Goal: Information Seeking & Learning: Compare options

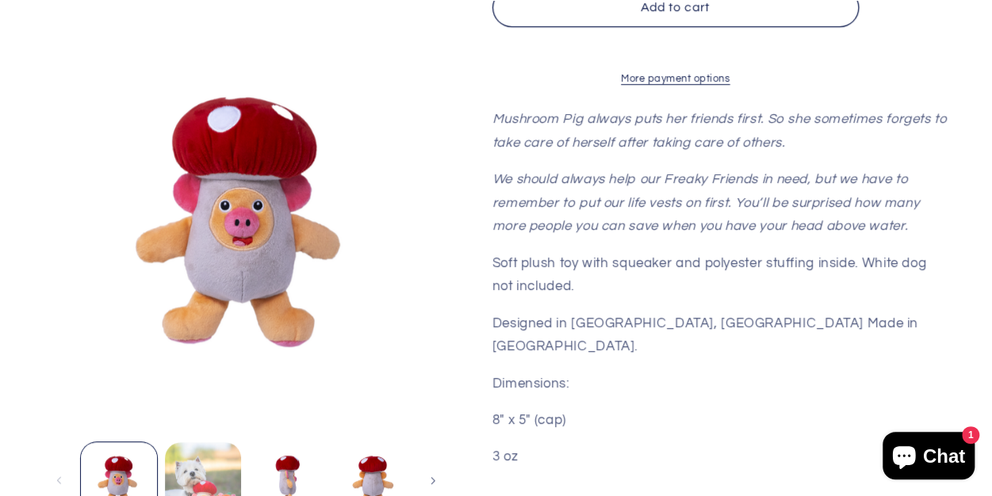
scroll to position [634, 0]
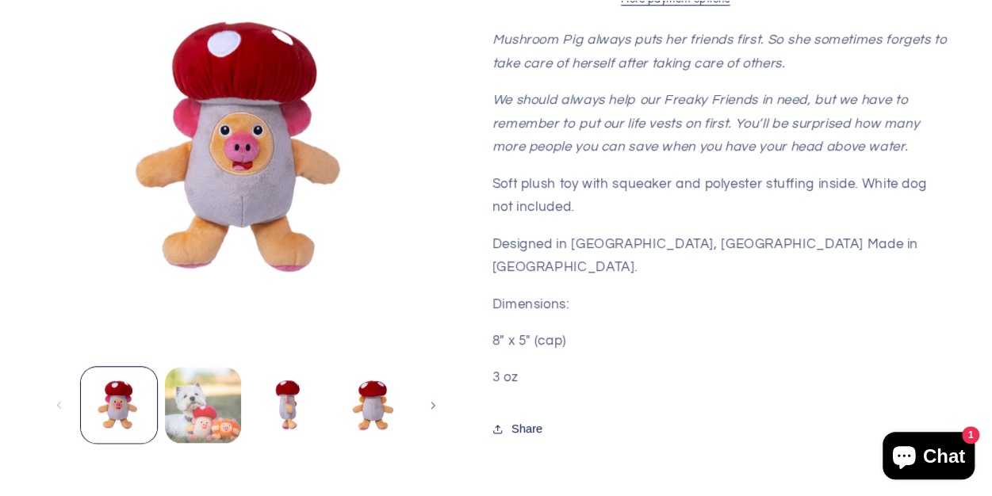
click at [212, 407] on button "Load image 2 in gallery view" at bounding box center [203, 405] width 76 height 76
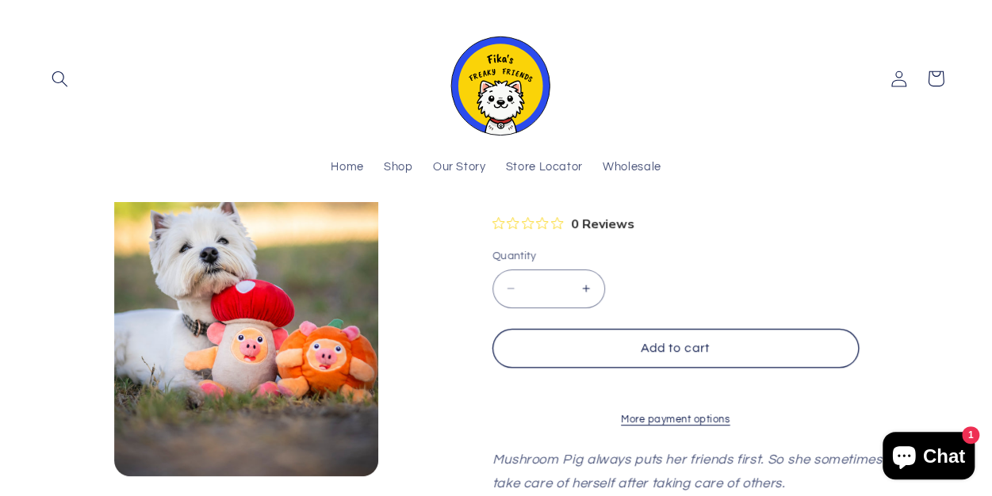
scroll to position [178, 0]
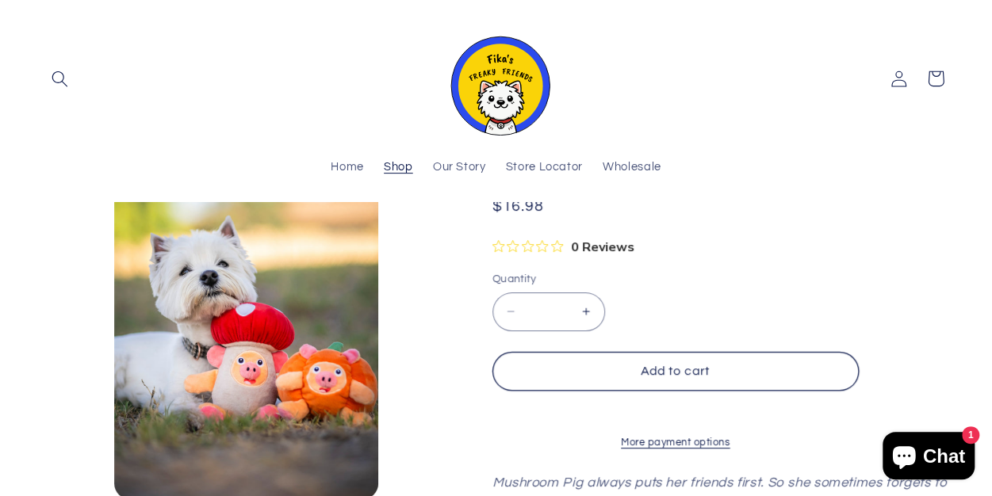
click at [393, 166] on span "Shop" at bounding box center [398, 167] width 29 height 15
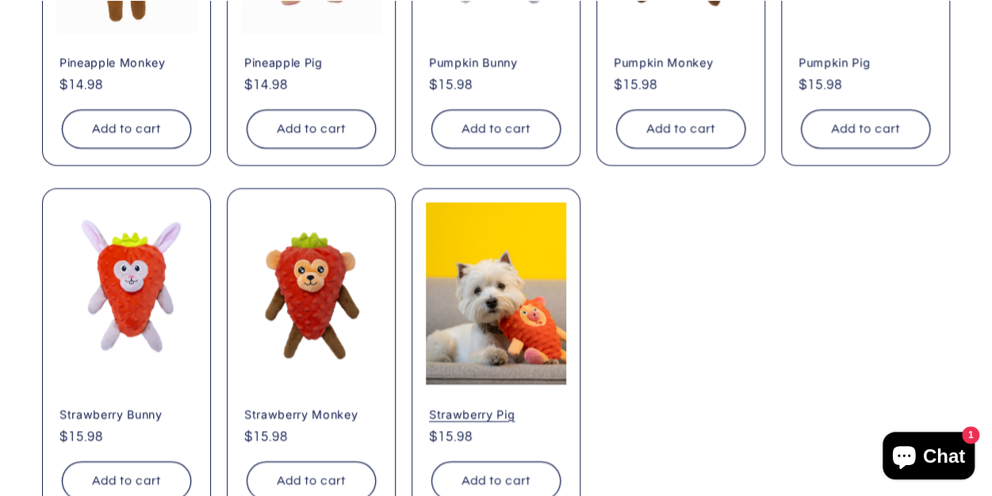
scroll to position [1268, 0]
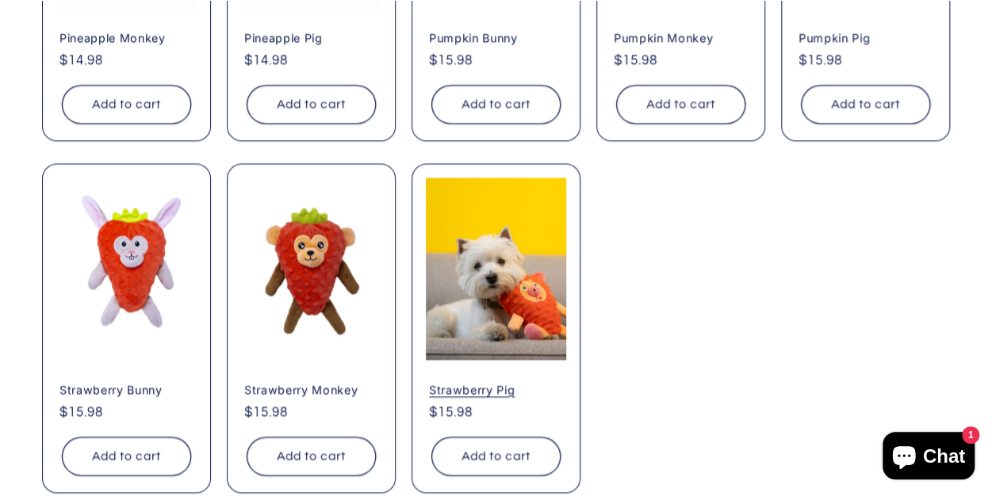
click at [500, 383] on link "Strawberry Pig" at bounding box center [496, 390] width 134 height 14
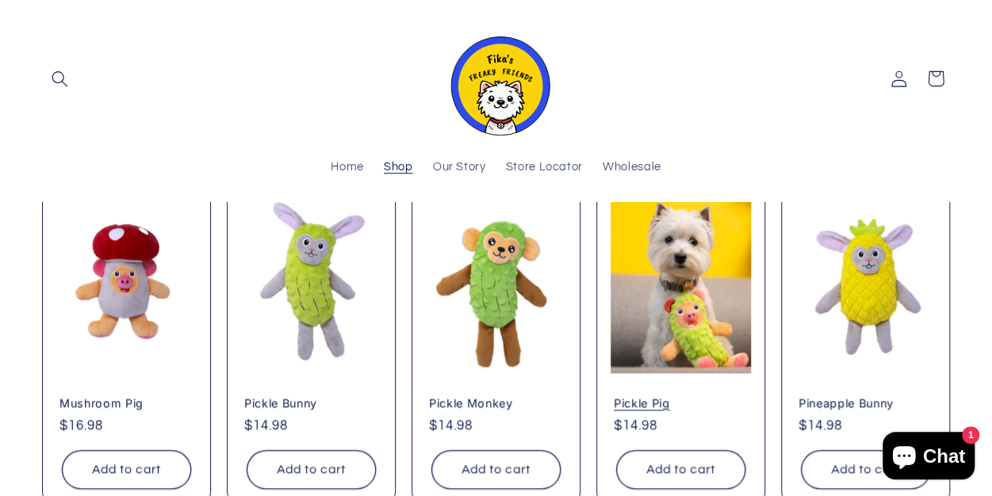
scroll to position [472, 0]
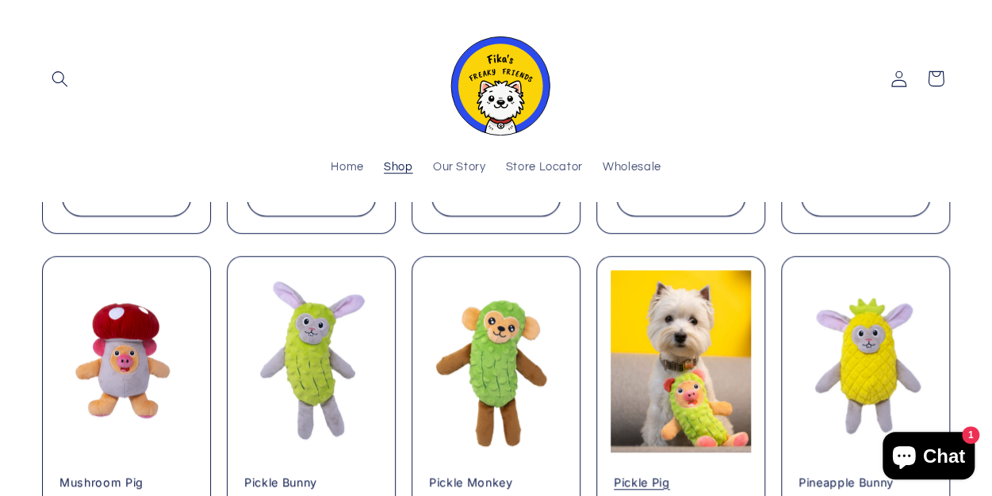
click at [671, 476] on link "Pickle Pig" at bounding box center [681, 483] width 134 height 14
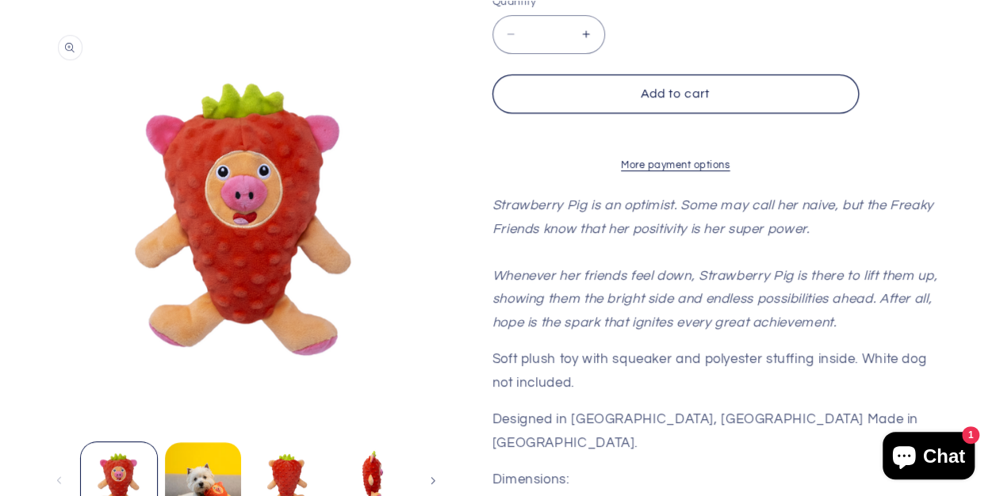
scroll to position [555, 0]
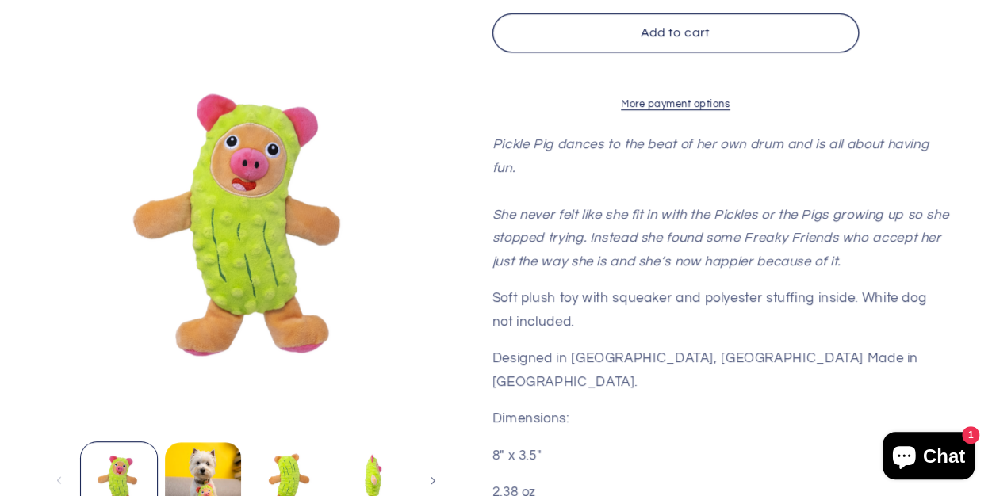
scroll to position [555, 0]
